Goal: Task Accomplishment & Management: Manage account settings

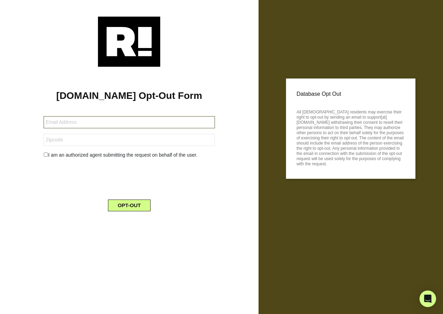
type input "[EMAIL_ADDRESS][PERSON_NAME][DOMAIN_NAME]"
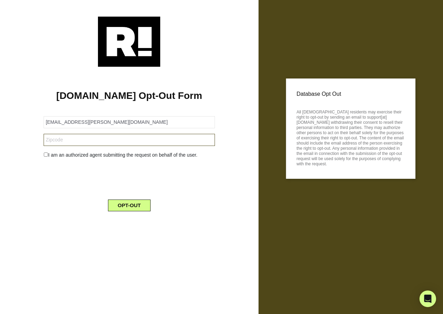
type input "95864"
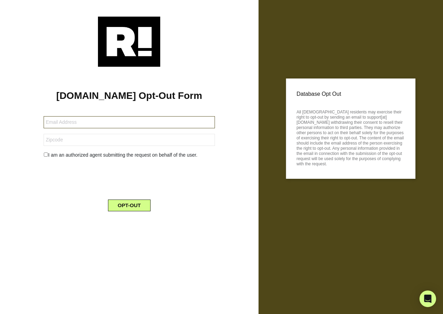
type input "ron@envisionbuildersgroup.com"
type input "32439"
type input "[EMAIL_ADDRESS][DOMAIN_NAME]"
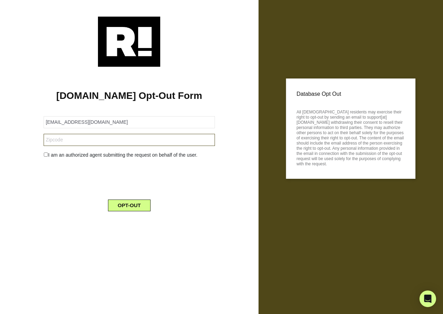
type input "21237"
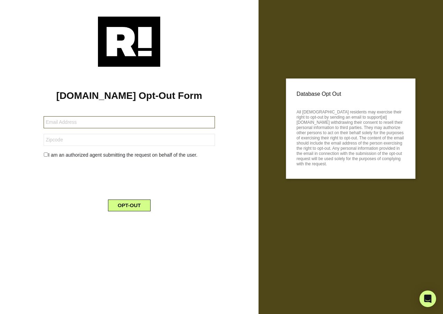
type input "[EMAIL_ADDRESS][DOMAIN_NAME]"
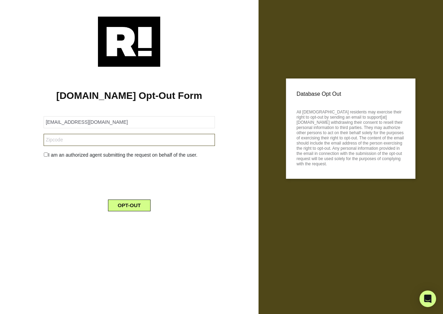
type input "17015"
